Goal: Communication & Community: Answer question/provide support

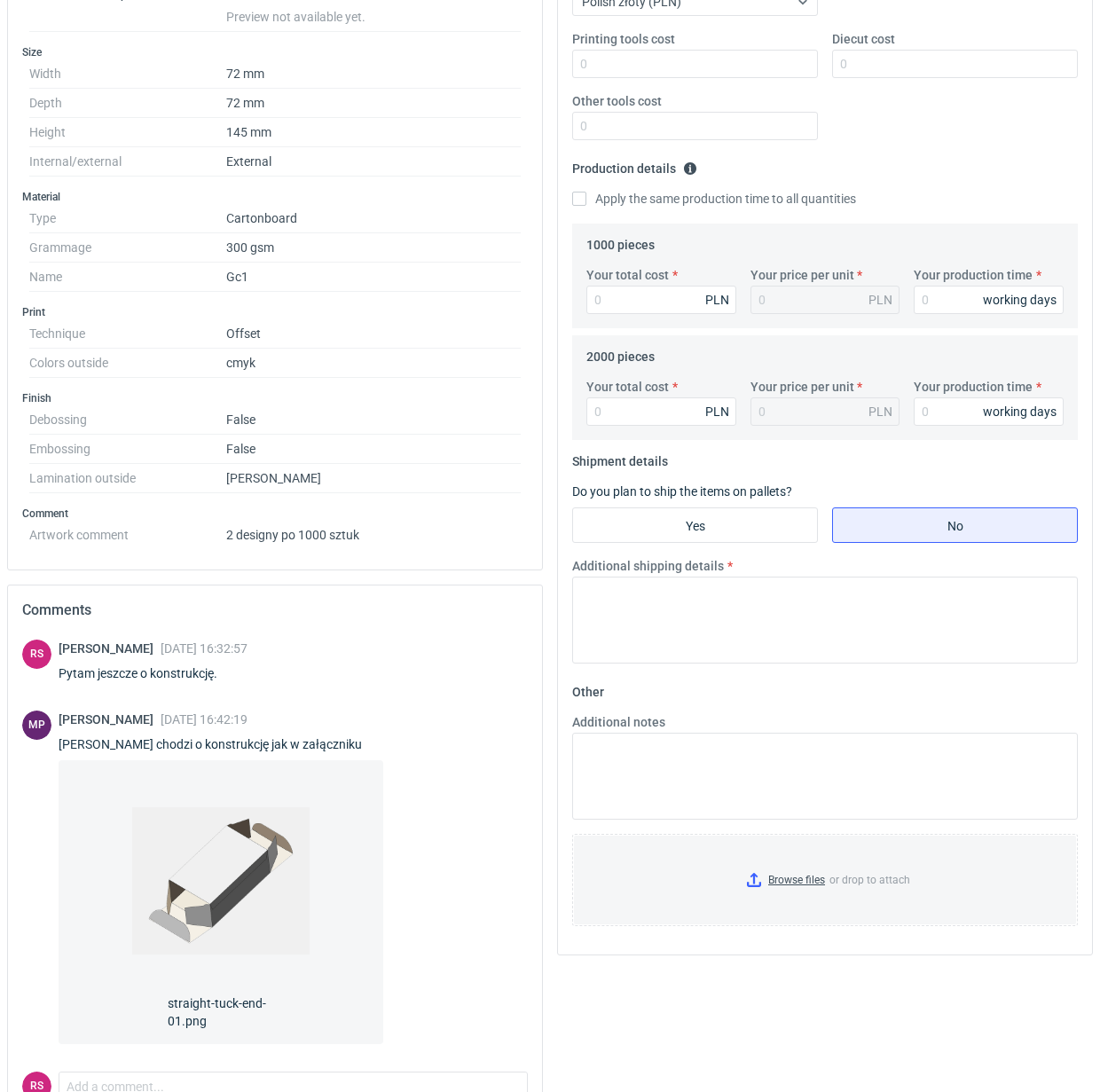
scroll to position [443, 0]
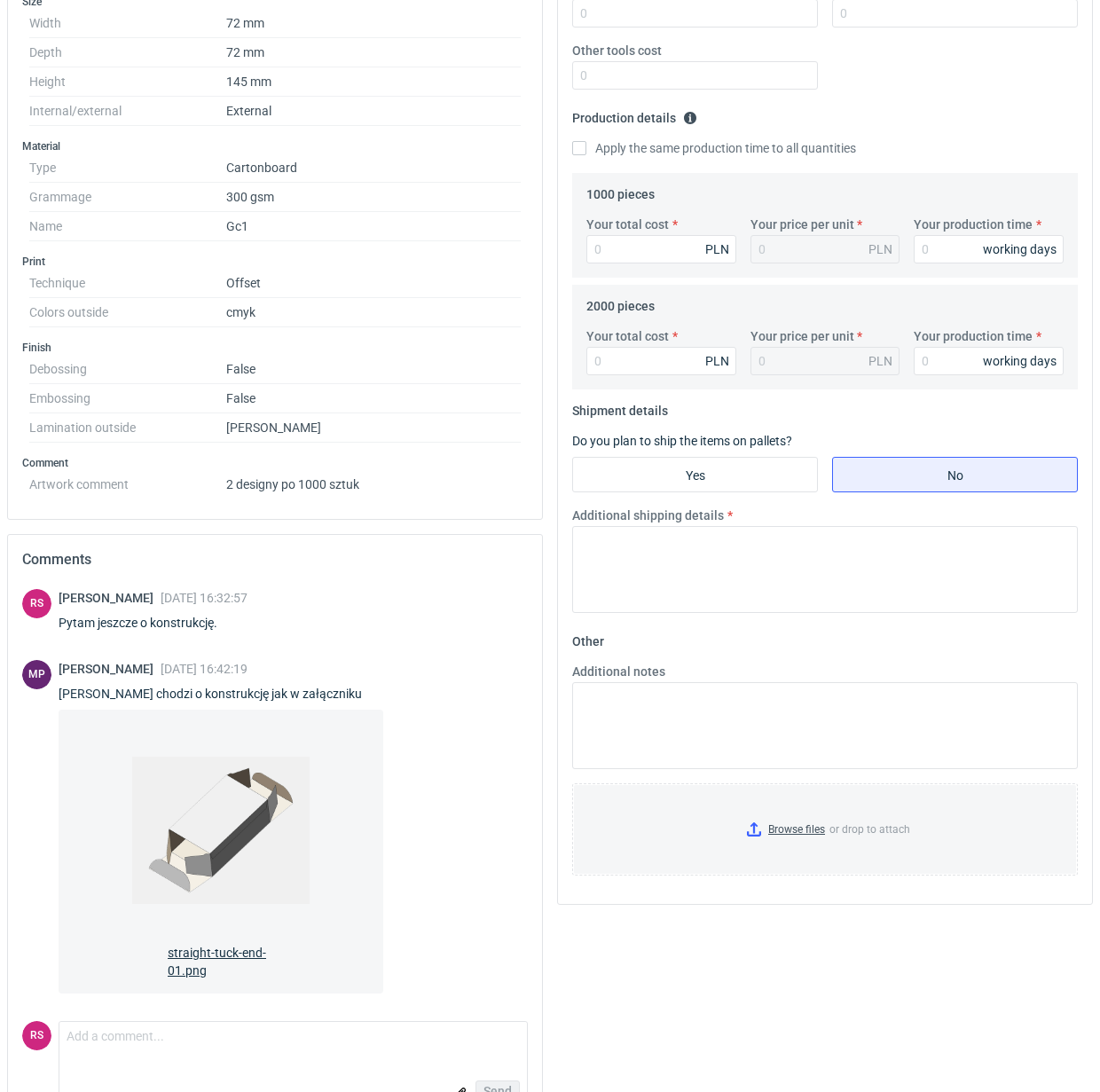
click at [201, 953] on span "straight-tuck-end-01.png" at bounding box center [221, 957] width 107 height 42
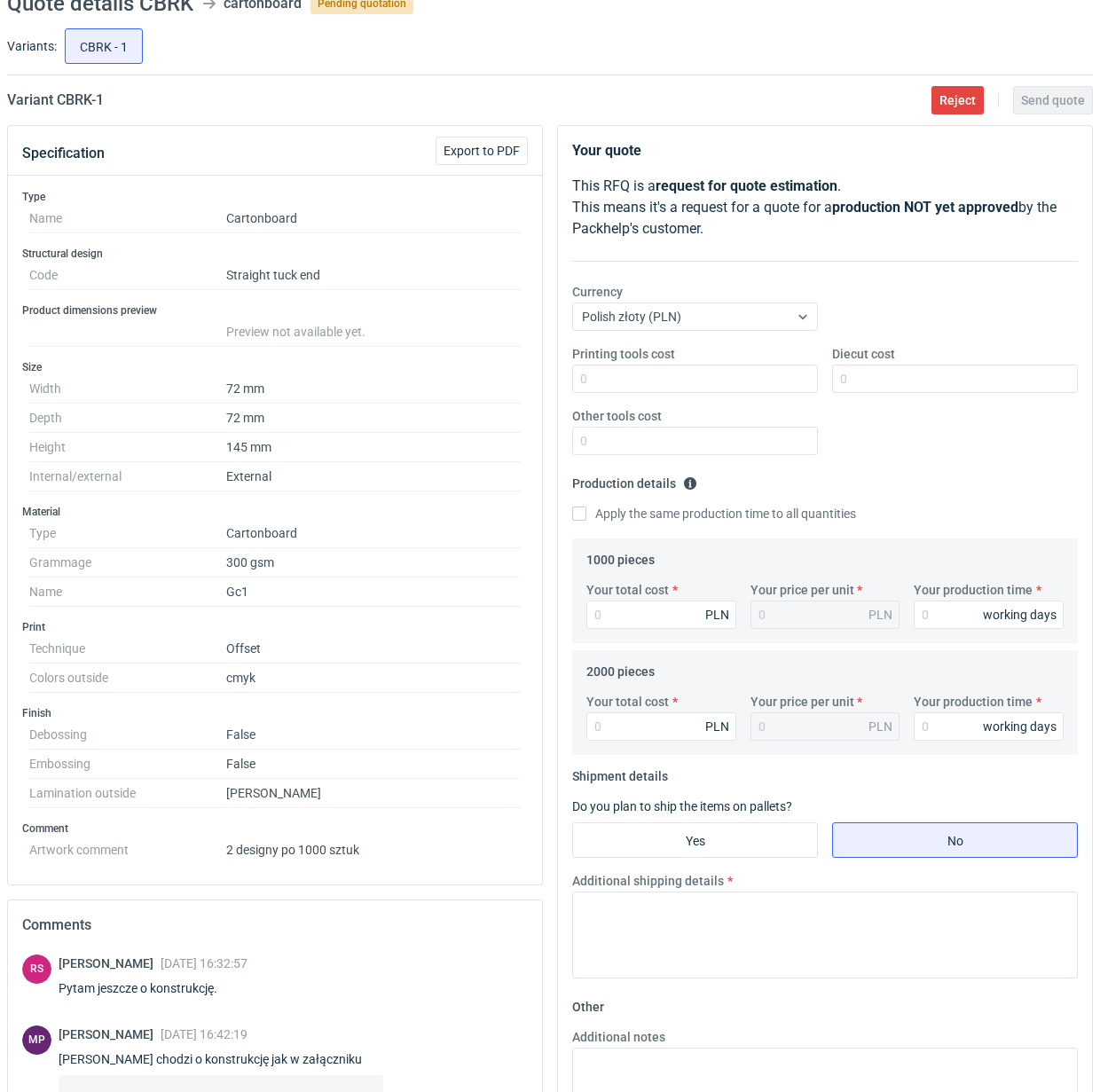
scroll to position [0, 0]
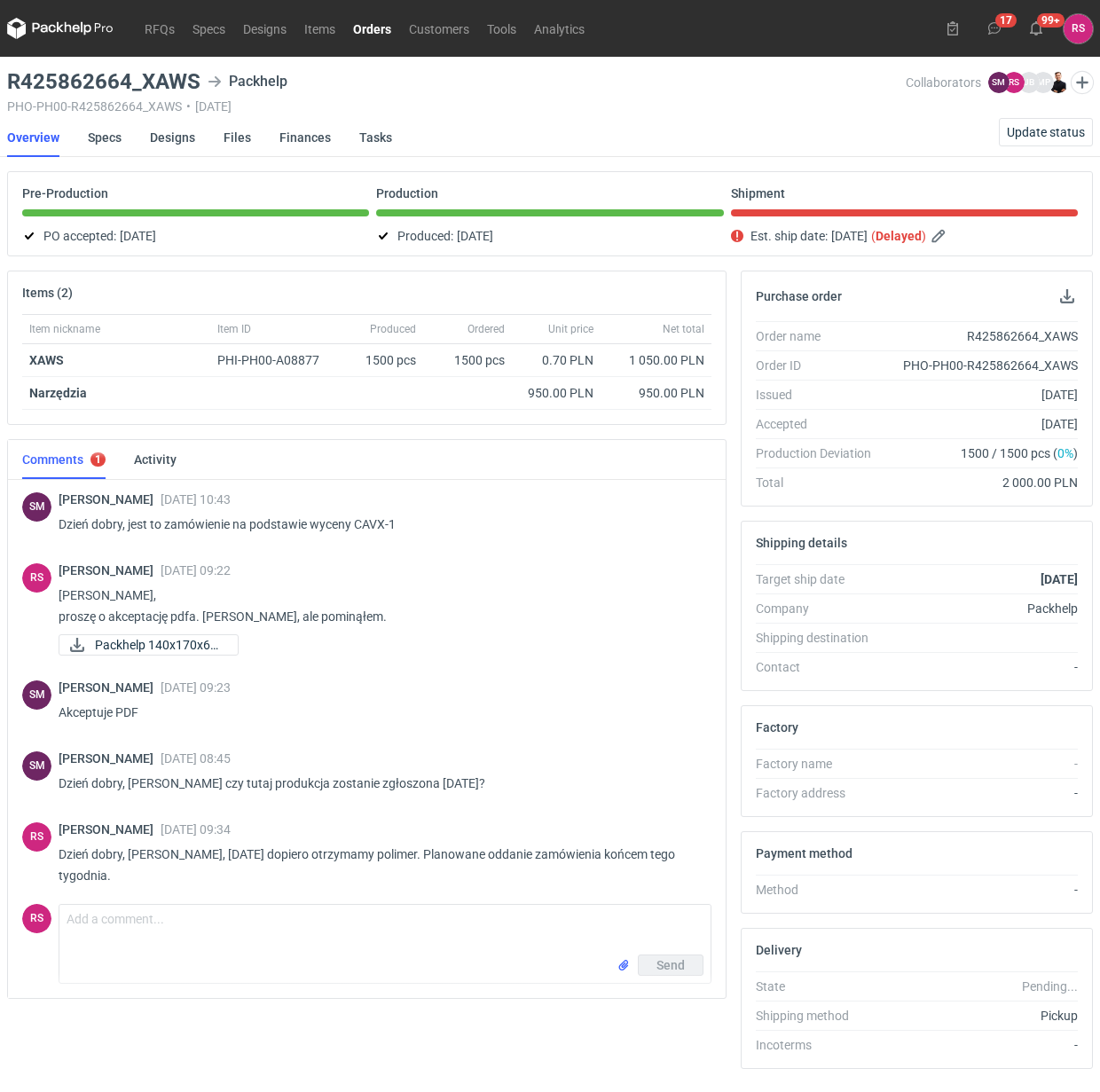
click at [384, 31] on link "Orders" at bounding box center [372, 28] width 56 height 22
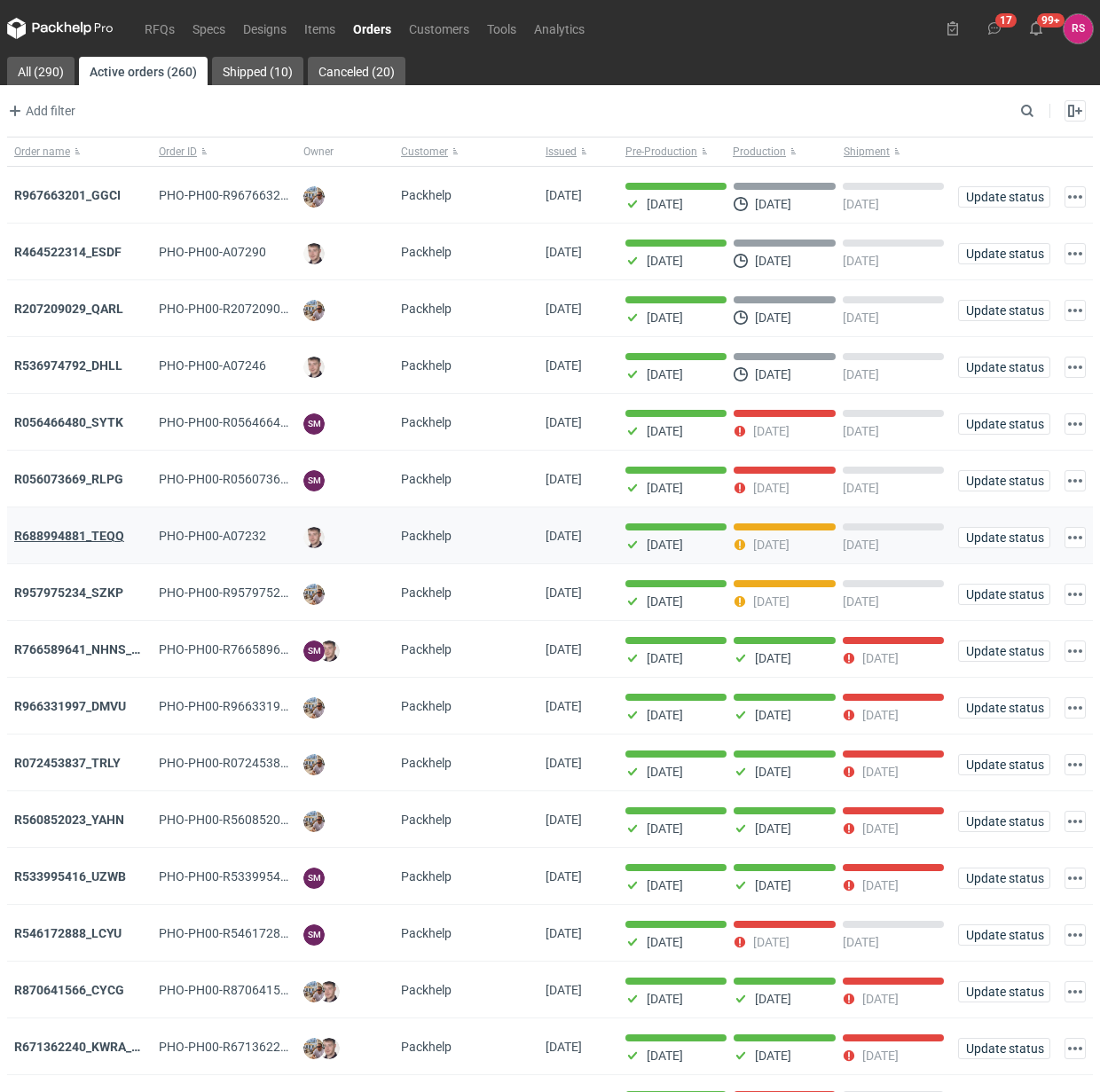
click at [84, 535] on strong "R688994881_TEQQ" at bounding box center [69, 535] width 110 height 14
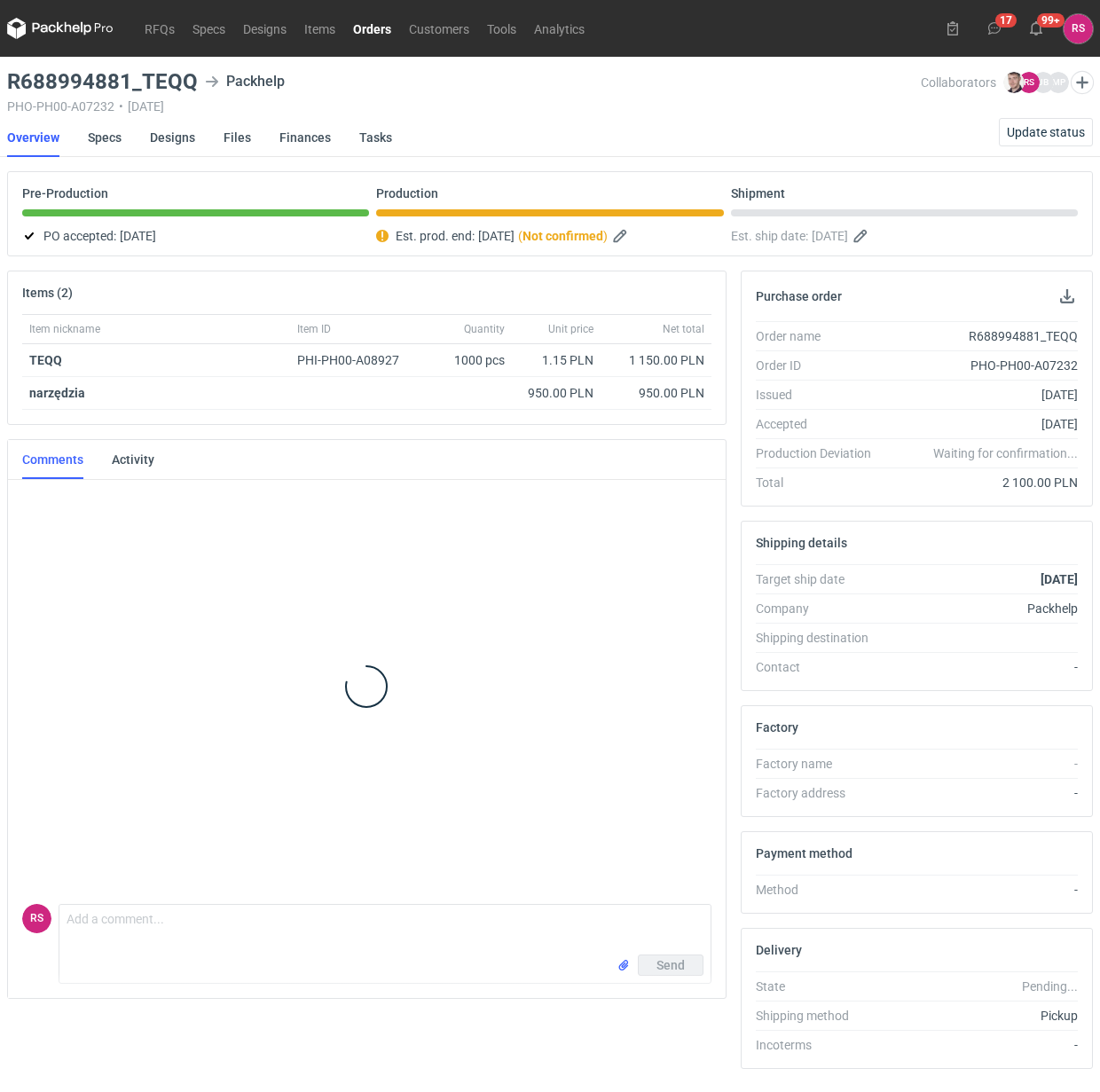
scroll to position [290, 0]
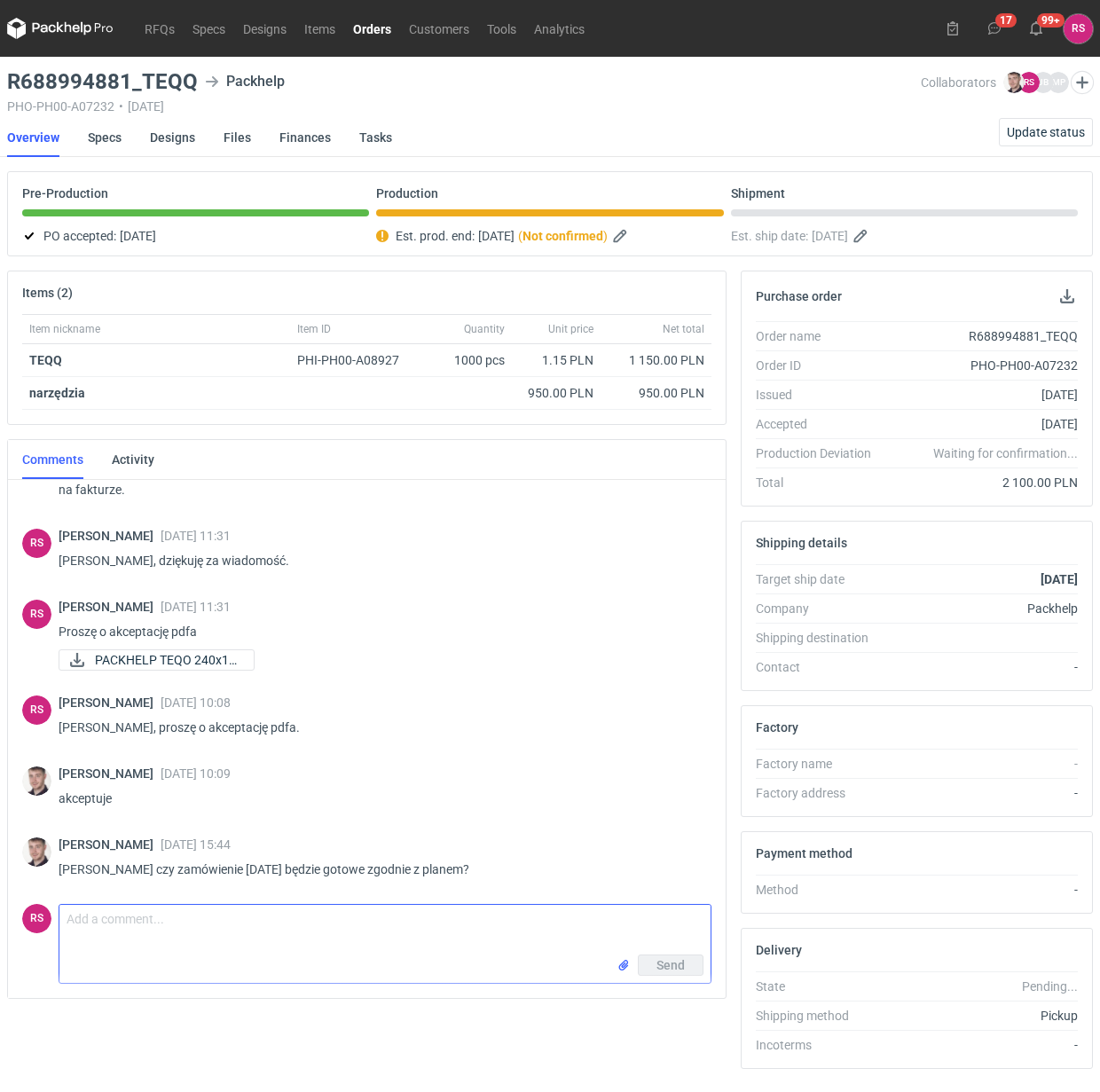
click at [231, 933] on textarea "Comment message" at bounding box center [385, 929] width 651 height 50
type textarea "Panie Macieju, tak, dzisiaj zgłosimy."
click at [667, 967] on span "Send" at bounding box center [671, 965] width 28 height 12
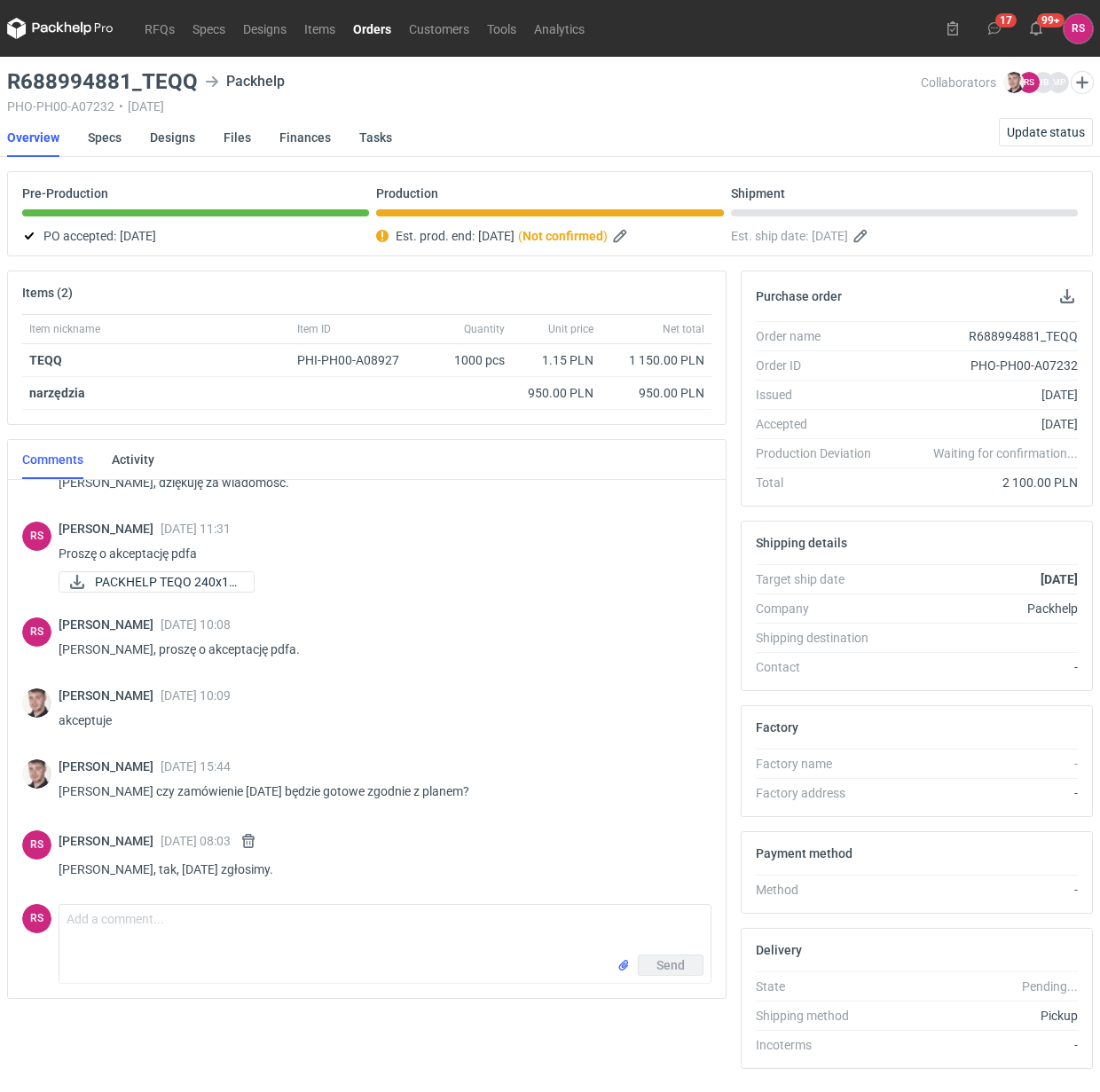
scroll to position [361, 0]
